Goal: Check status

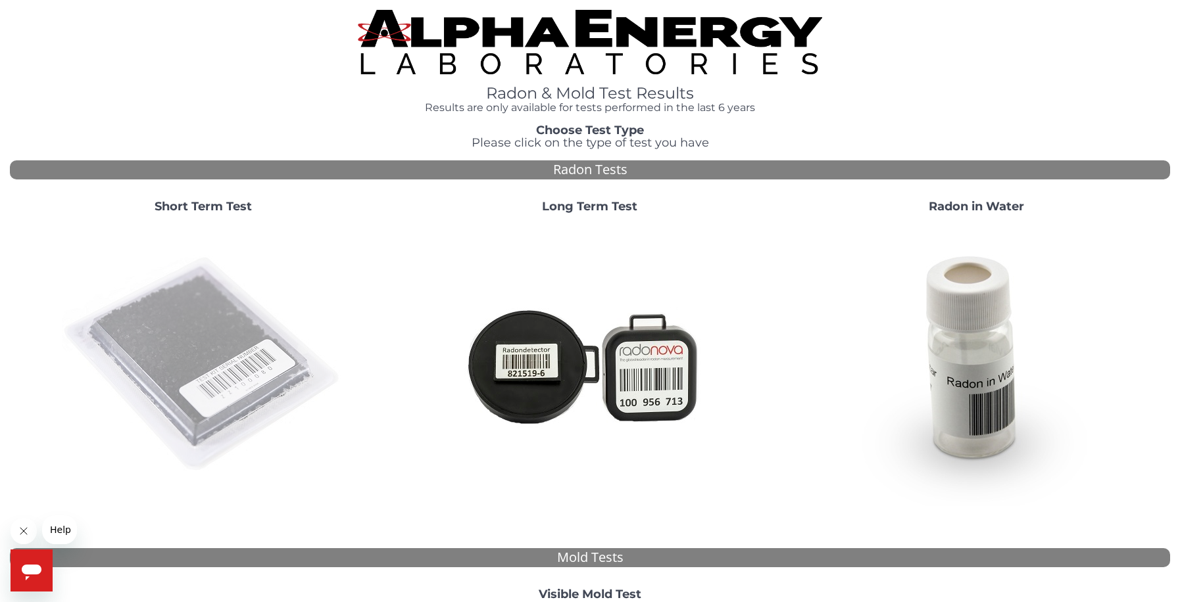
click at [257, 337] on img at bounding box center [203, 365] width 283 height 283
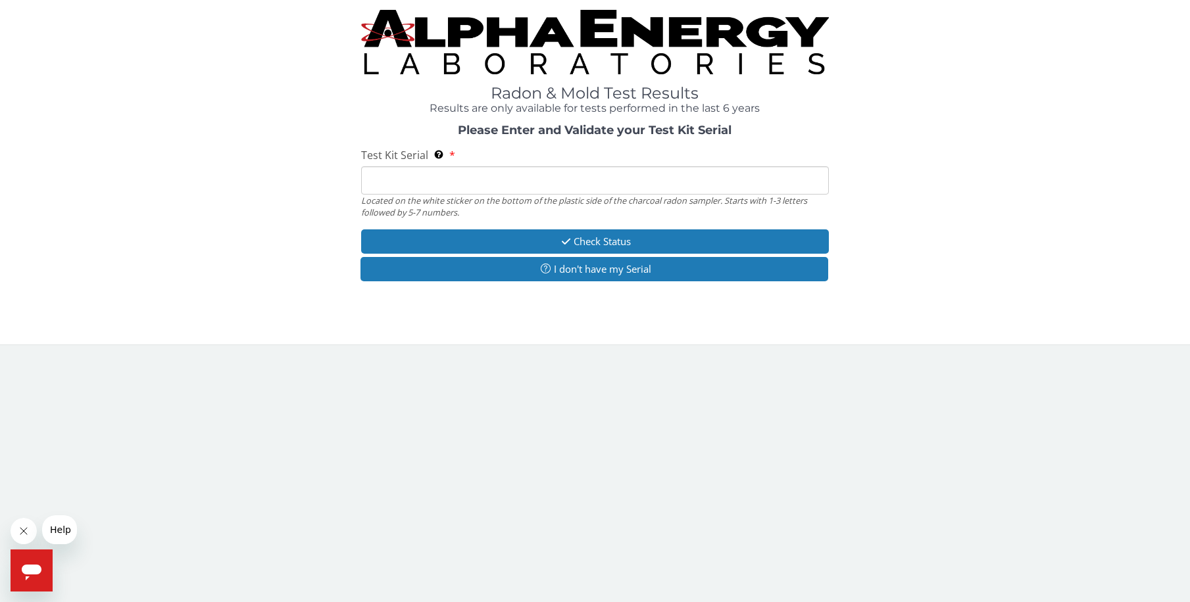
click at [451, 187] on input "Test Kit Serial Located on the white sticker on the bottom of the plastic side …" at bounding box center [595, 180] width 468 height 28
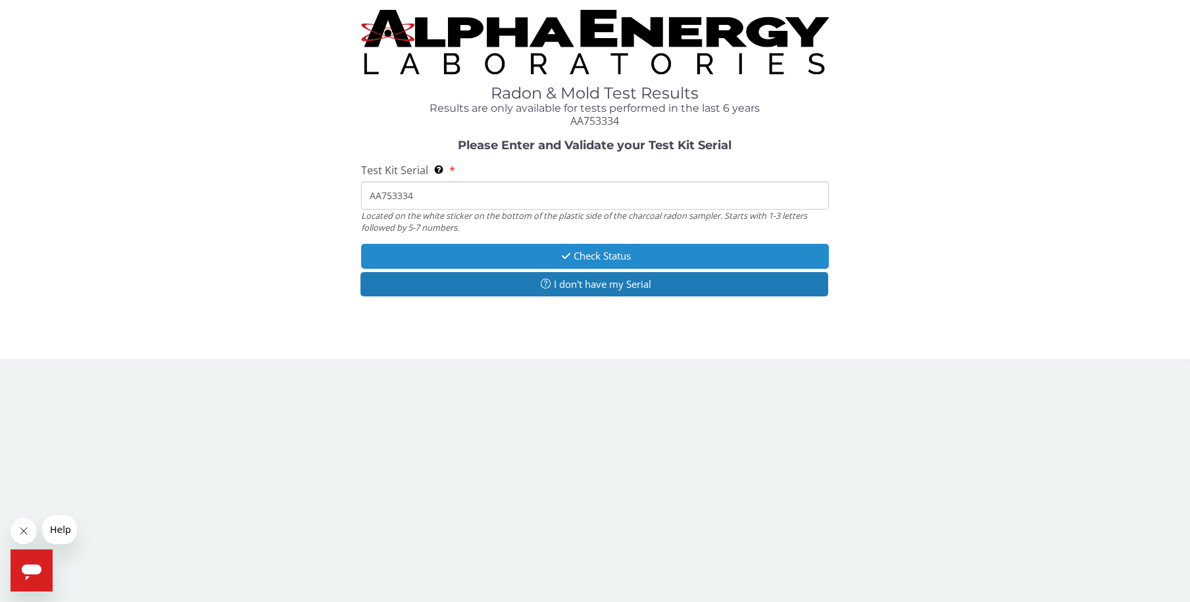
type input "AA753334"
click at [594, 252] on button "Check Status" at bounding box center [595, 256] width 468 height 24
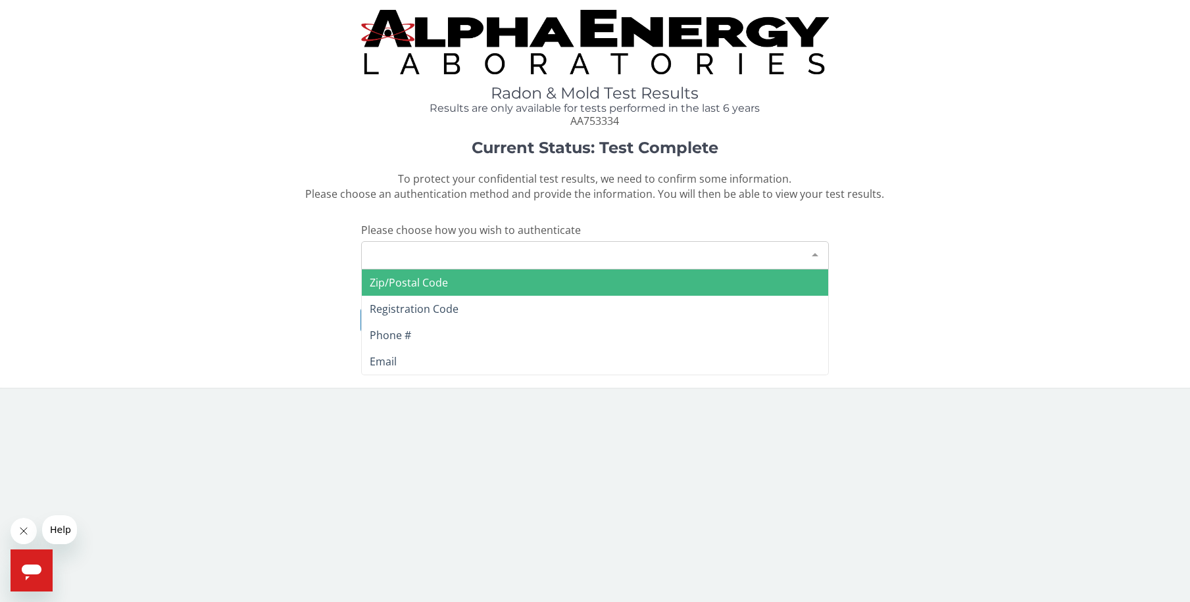
click at [518, 251] on div "Please make a selection" at bounding box center [595, 255] width 468 height 28
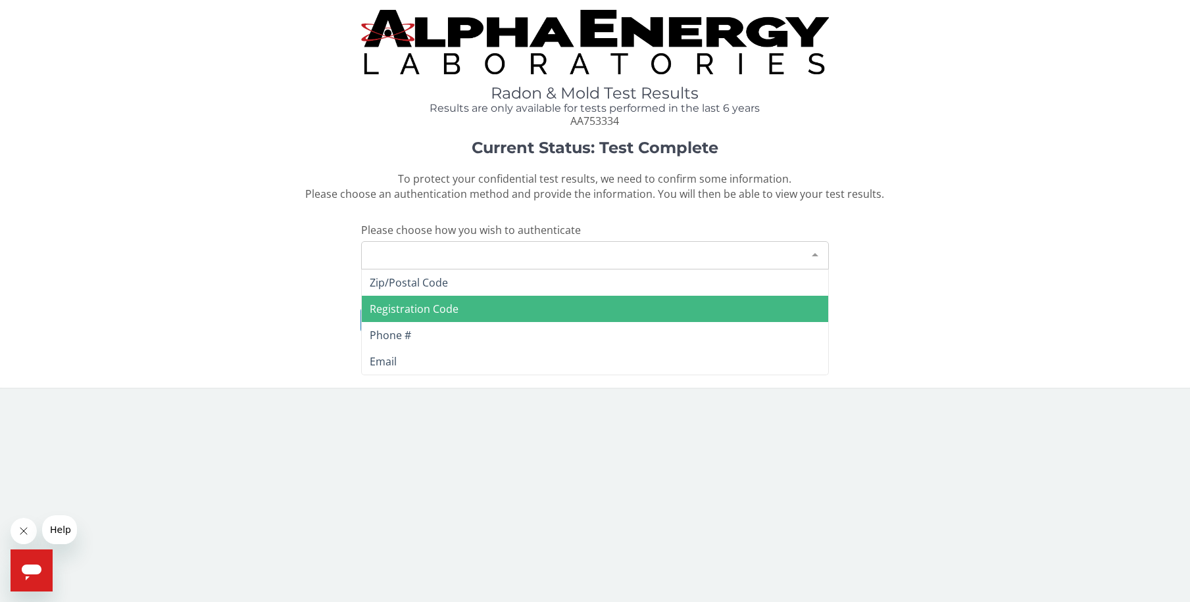
click at [466, 309] on span "Registration Code" at bounding box center [595, 309] width 467 height 26
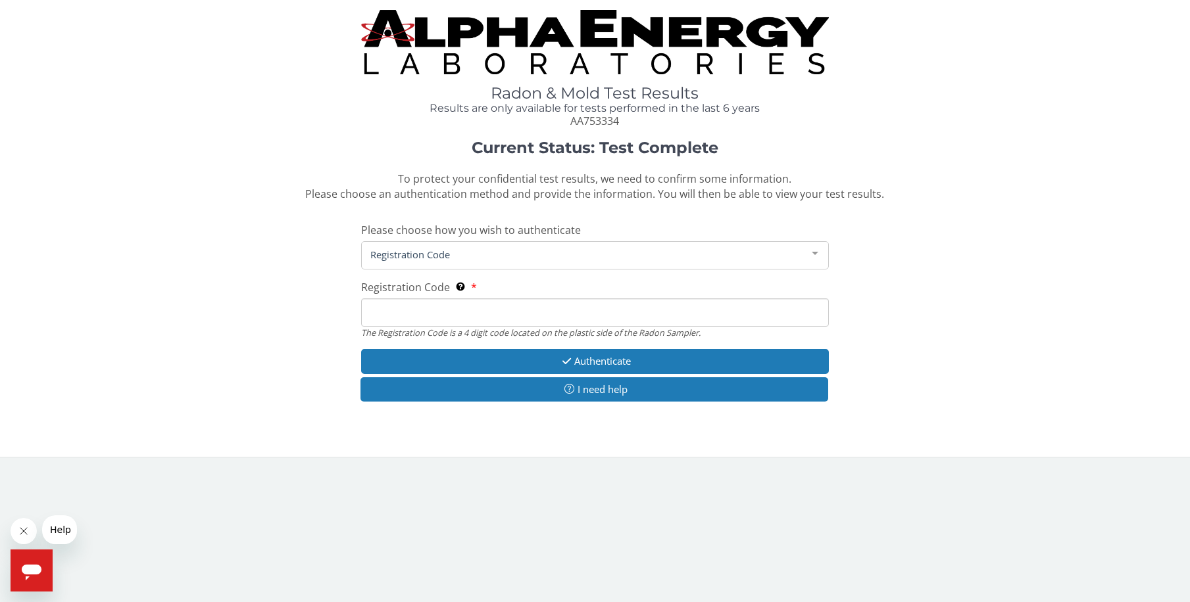
click at [421, 311] on input "Registration Code The Registration Code is a 4 digit code located on the plasti…" at bounding box center [595, 313] width 468 height 28
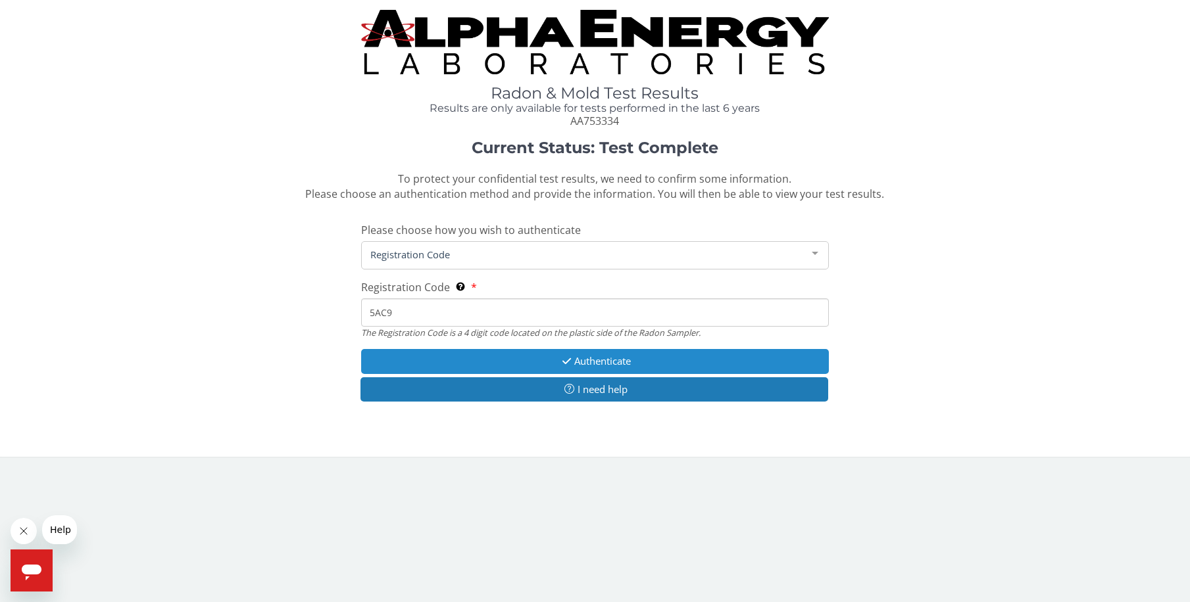
type input "5AC9"
click at [417, 359] on button "Authenticate" at bounding box center [595, 361] width 468 height 24
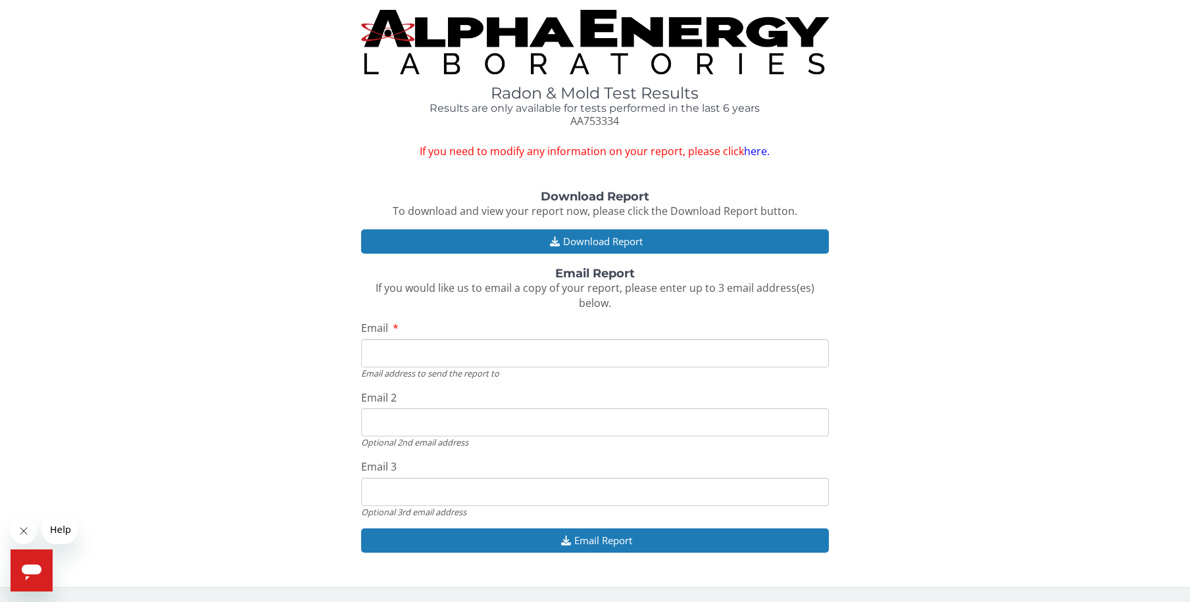
click at [475, 362] on input "Email" at bounding box center [595, 353] width 468 height 28
paste input "[EMAIL_ADDRESS][DOMAIN_NAME]"
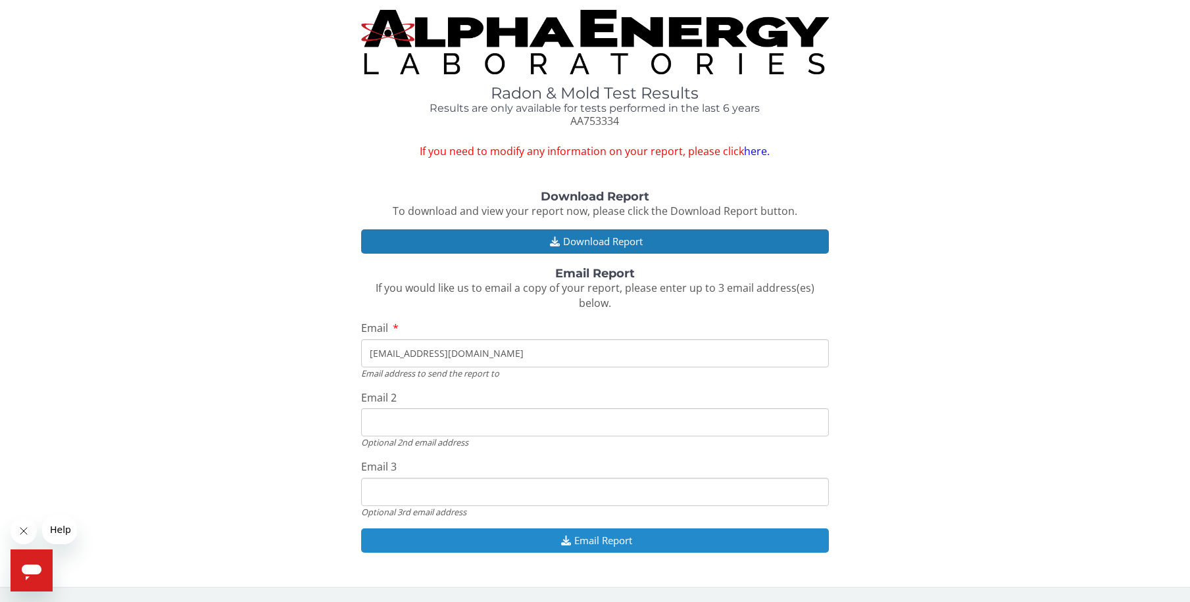
type input "[EMAIL_ADDRESS][DOMAIN_NAME]"
click at [517, 536] on button "Email Report" at bounding box center [595, 541] width 468 height 24
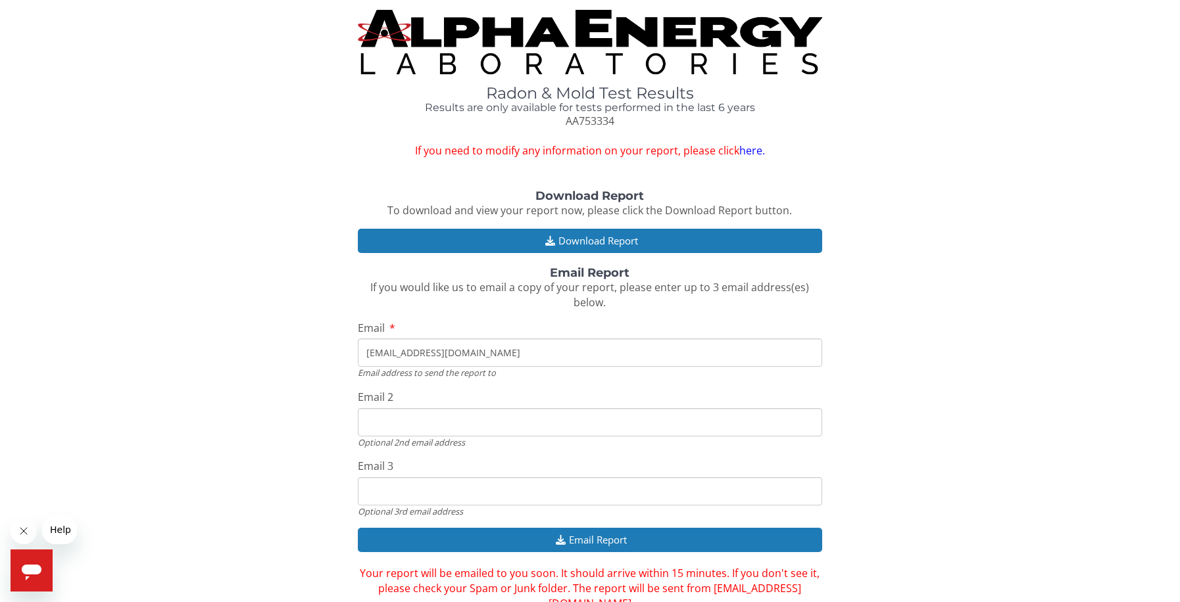
scroll to position [28, 0]
